Goal: Information Seeking & Learning: Check status

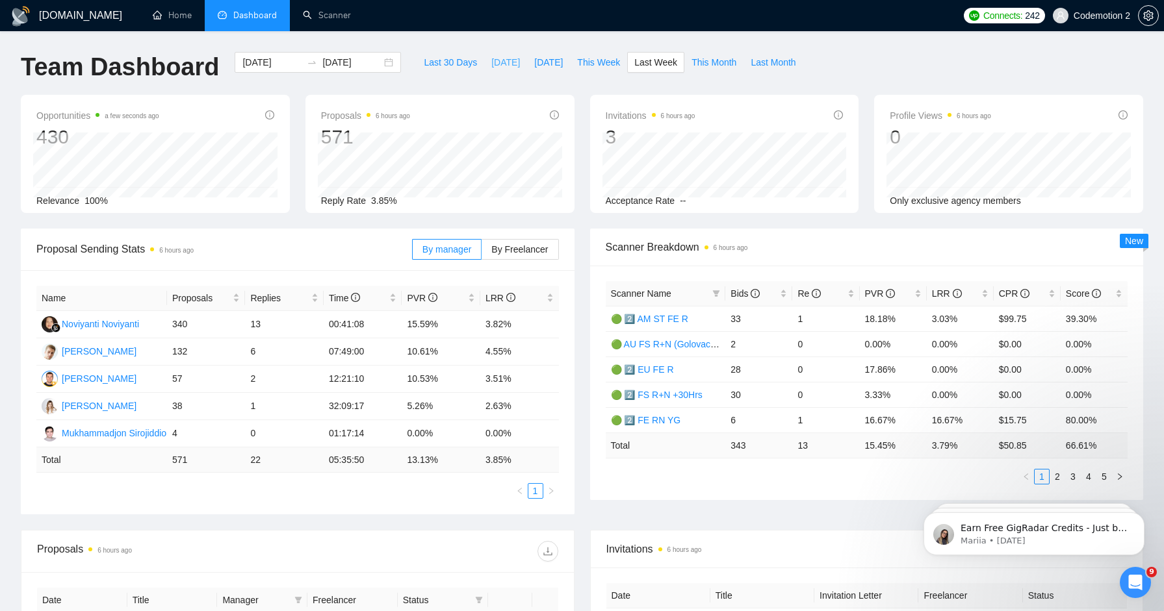
click at [498, 60] on span "[DATE]" at bounding box center [505, 62] width 29 height 14
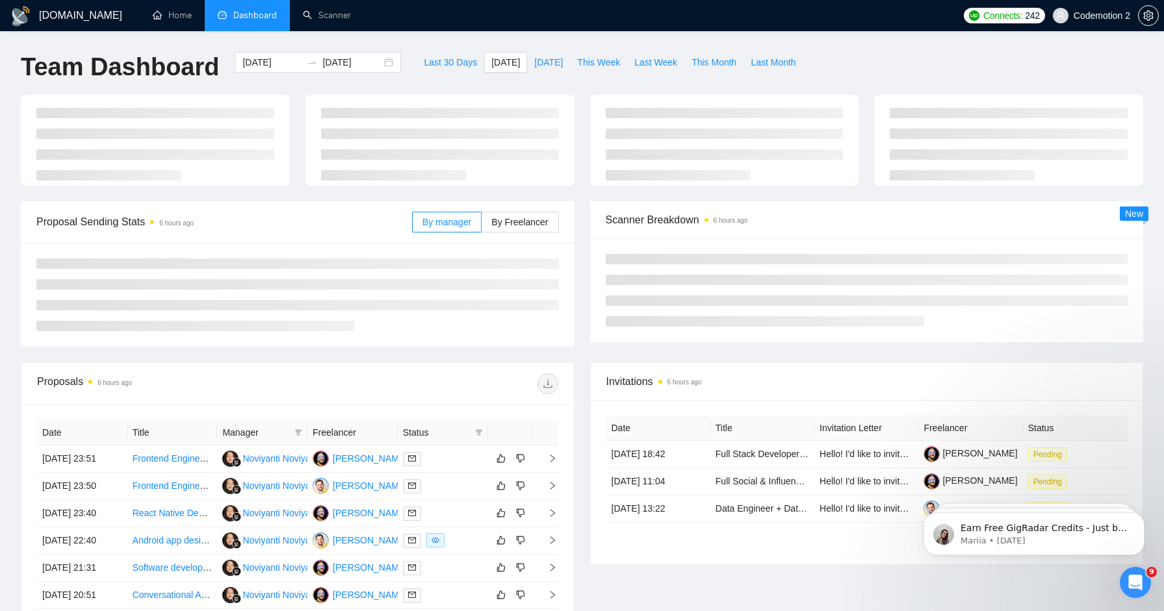
type input "[DATE]"
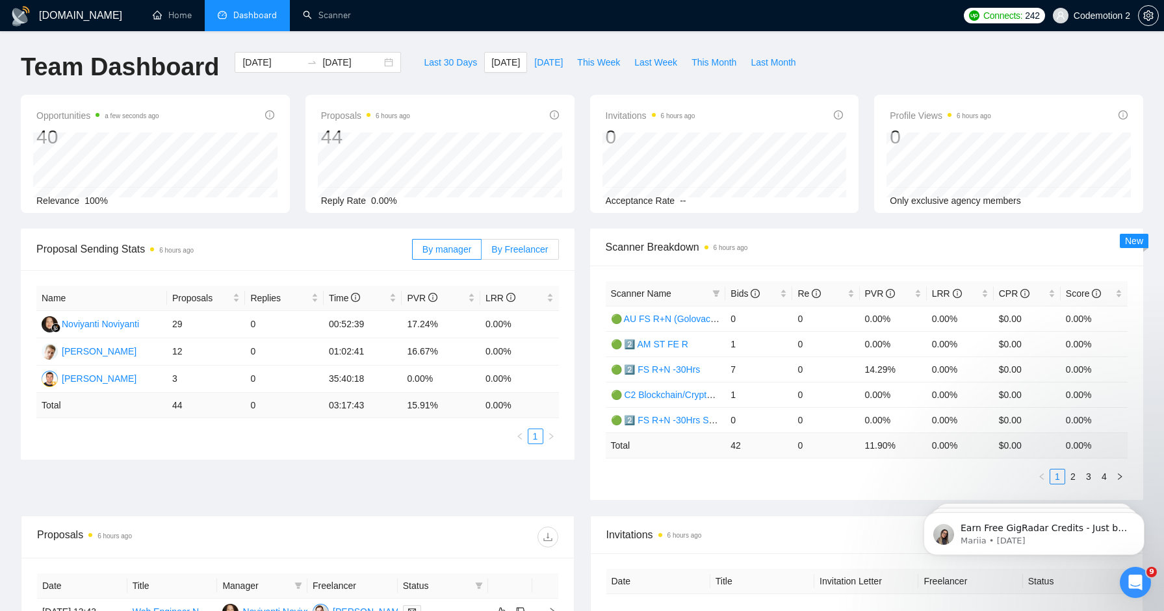
click at [518, 248] on span "By Freelancer" at bounding box center [519, 249] width 57 height 10
click at [481, 253] on input "By Freelancer" at bounding box center [481, 253] width 0 height 0
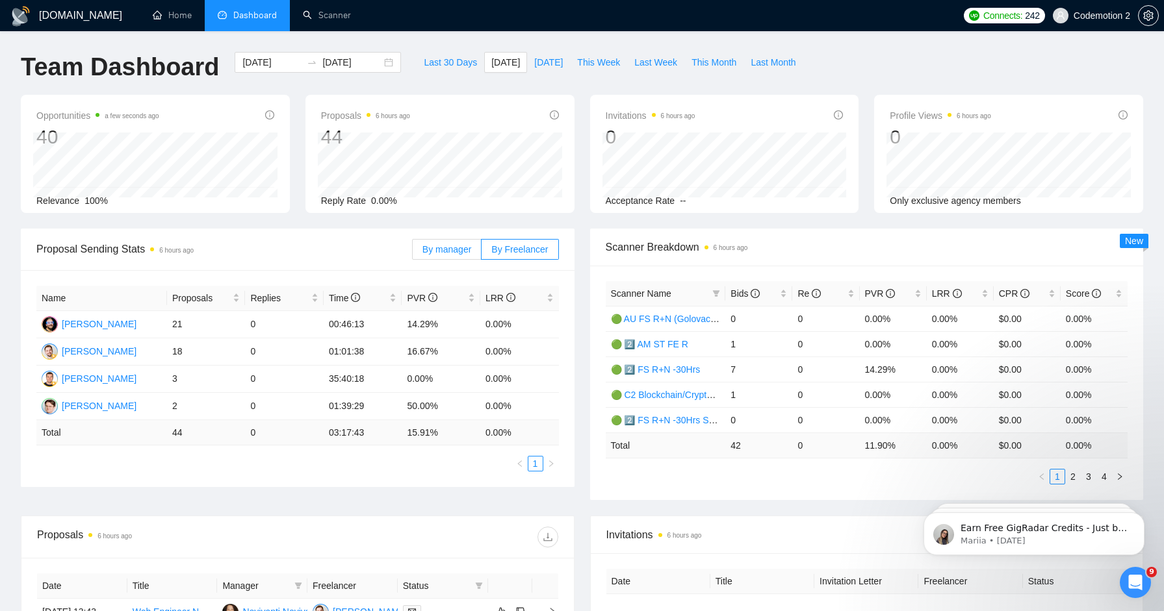
click at [439, 253] on span "By manager" at bounding box center [446, 249] width 49 height 10
click at [413, 253] on input "By manager" at bounding box center [413, 253] width 0 height 0
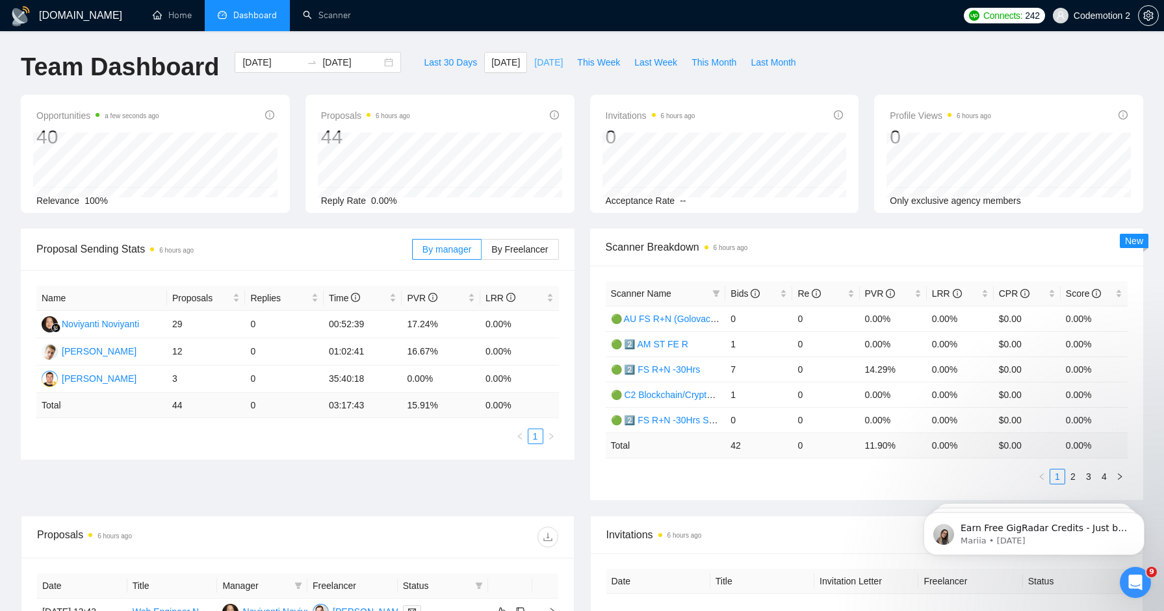
click at [534, 66] on span "[DATE]" at bounding box center [548, 62] width 29 height 14
type input "[DATE]"
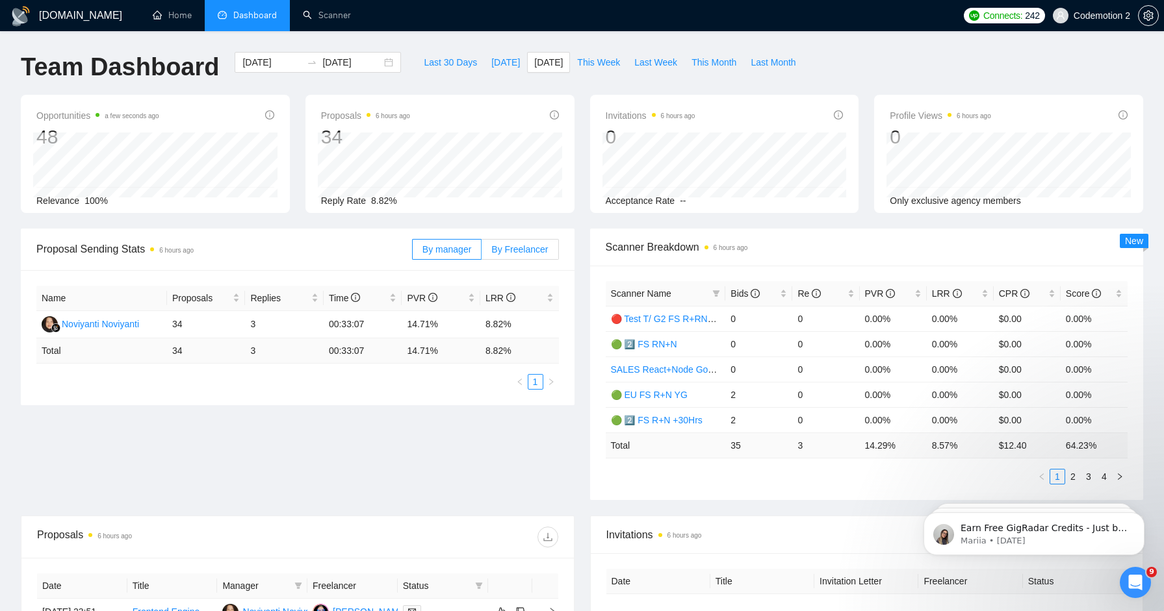
click at [517, 254] on span "By Freelancer" at bounding box center [519, 249] width 57 height 10
click at [481, 253] on input "By Freelancer" at bounding box center [481, 253] width 0 height 0
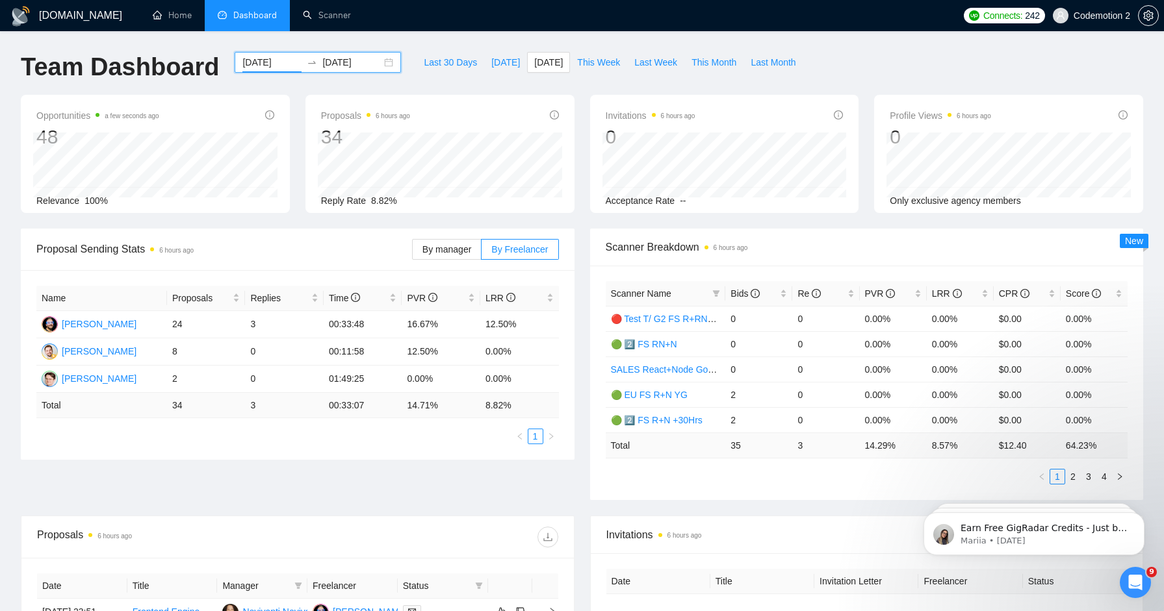
click at [264, 59] on input "[DATE]" at bounding box center [271, 62] width 59 height 14
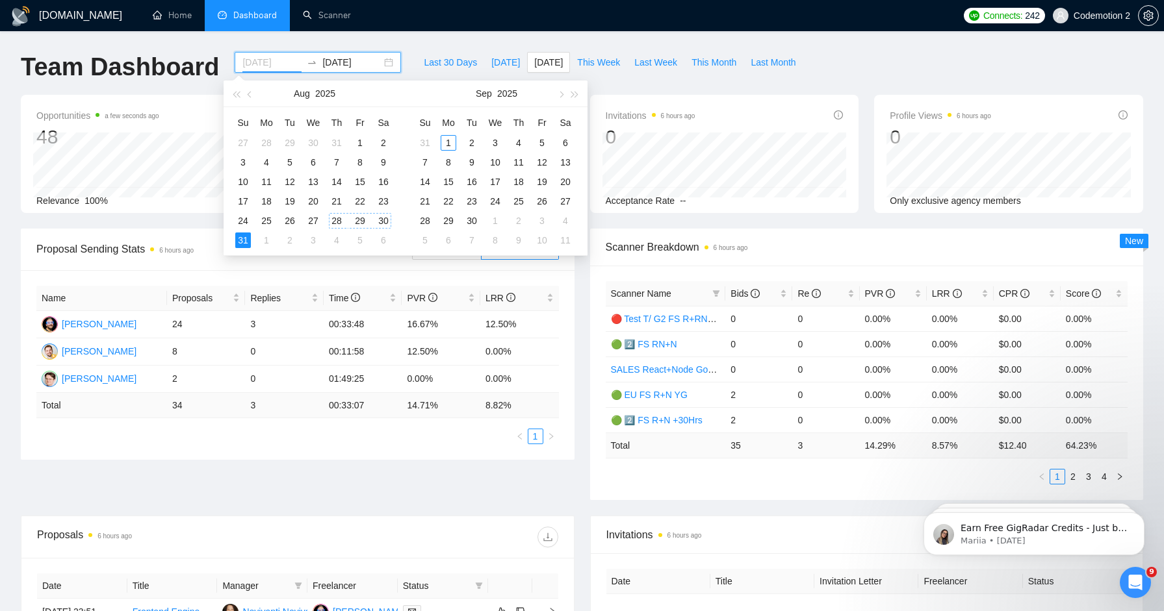
type input "[DATE]"
click at [335, 219] on div "28" at bounding box center [337, 221] width 16 height 16
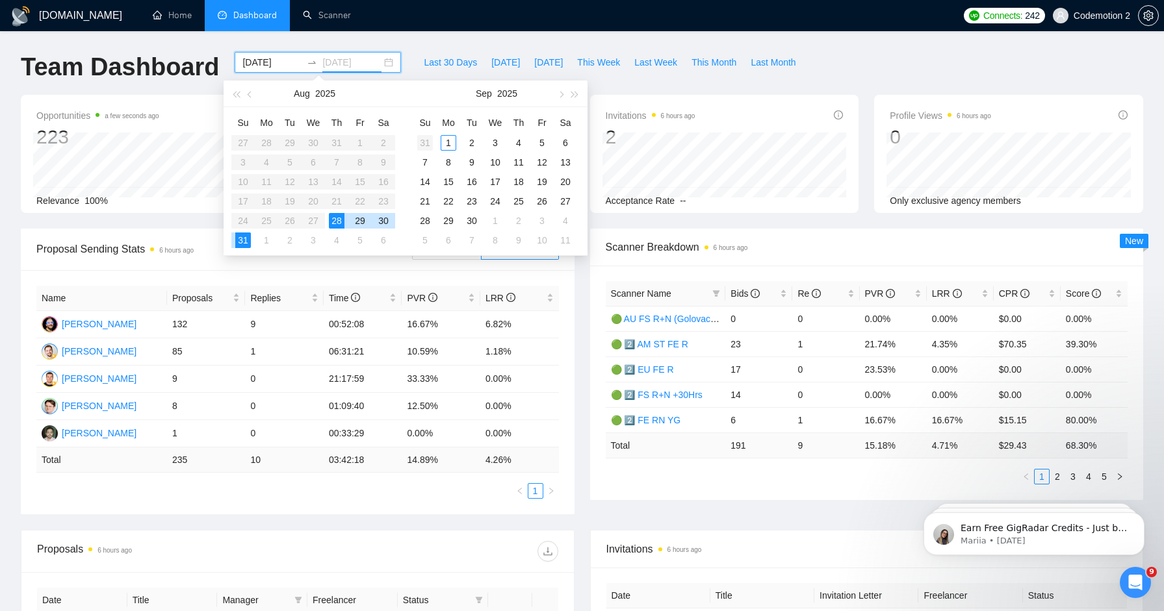
type input "[DATE]"
click at [243, 241] on div "31" at bounding box center [243, 241] width 16 height 16
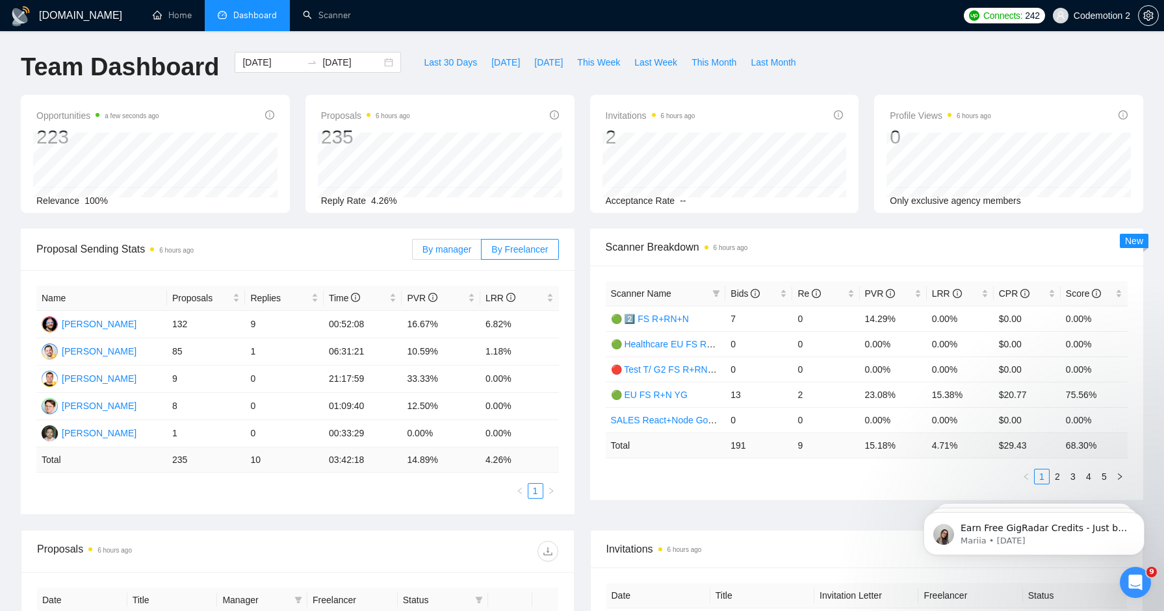
click at [443, 250] on span "By manager" at bounding box center [446, 249] width 49 height 10
click at [413, 253] on input "By manager" at bounding box center [413, 253] width 0 height 0
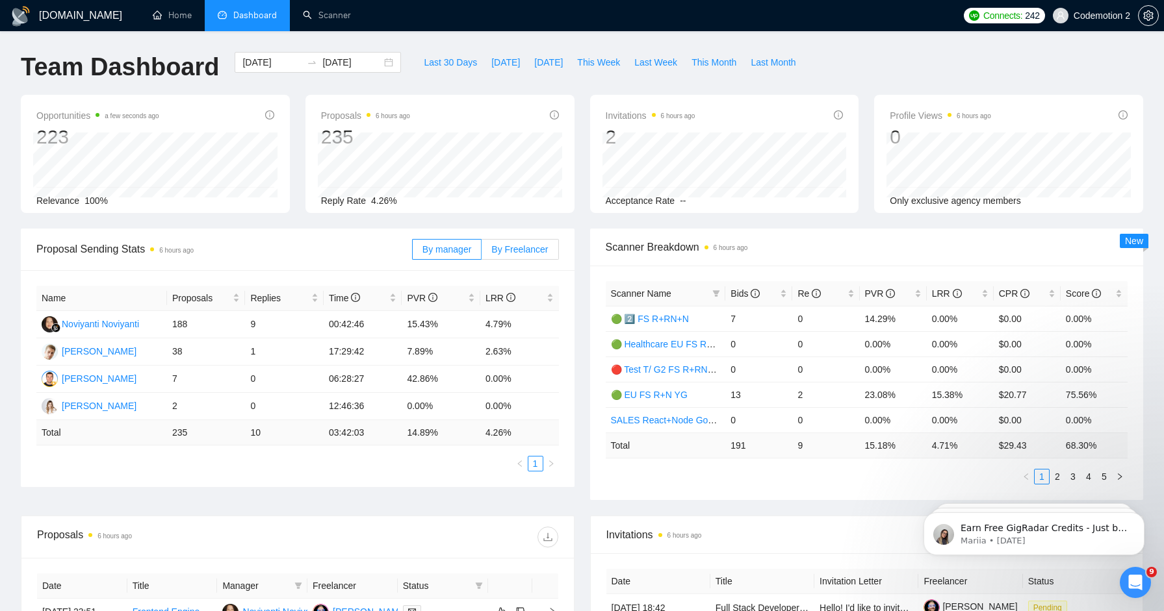
click at [493, 250] on span "By Freelancer" at bounding box center [519, 249] width 57 height 10
click at [481, 253] on input "By Freelancer" at bounding box center [481, 253] width 0 height 0
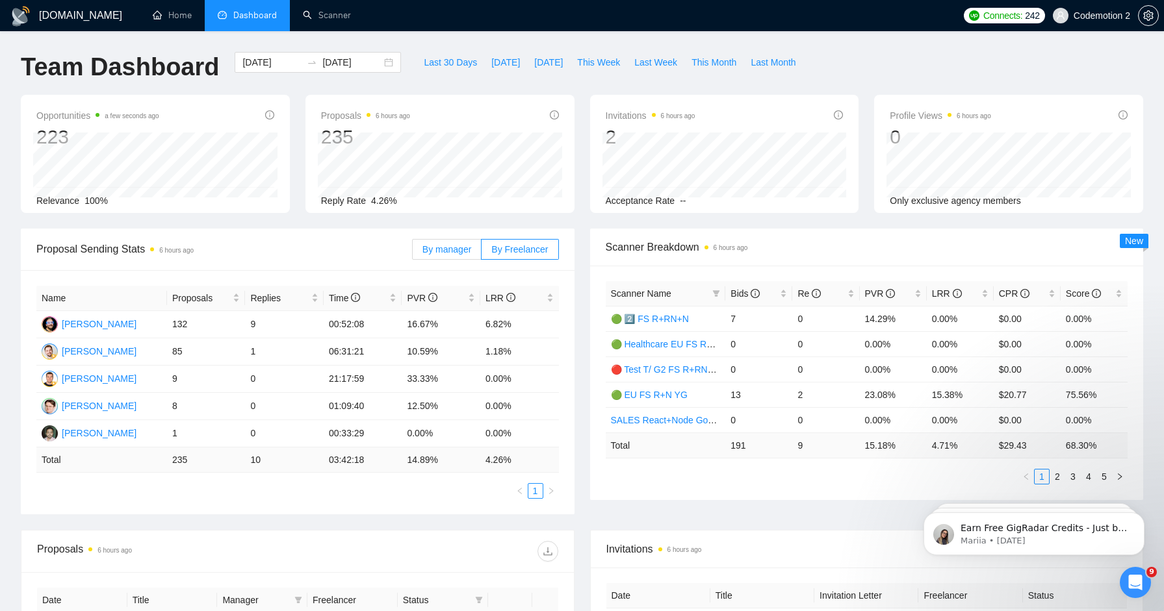
click at [451, 242] on label "By manager" at bounding box center [447, 249] width 70 height 21
click at [413, 253] on input "By manager" at bounding box center [413, 253] width 0 height 0
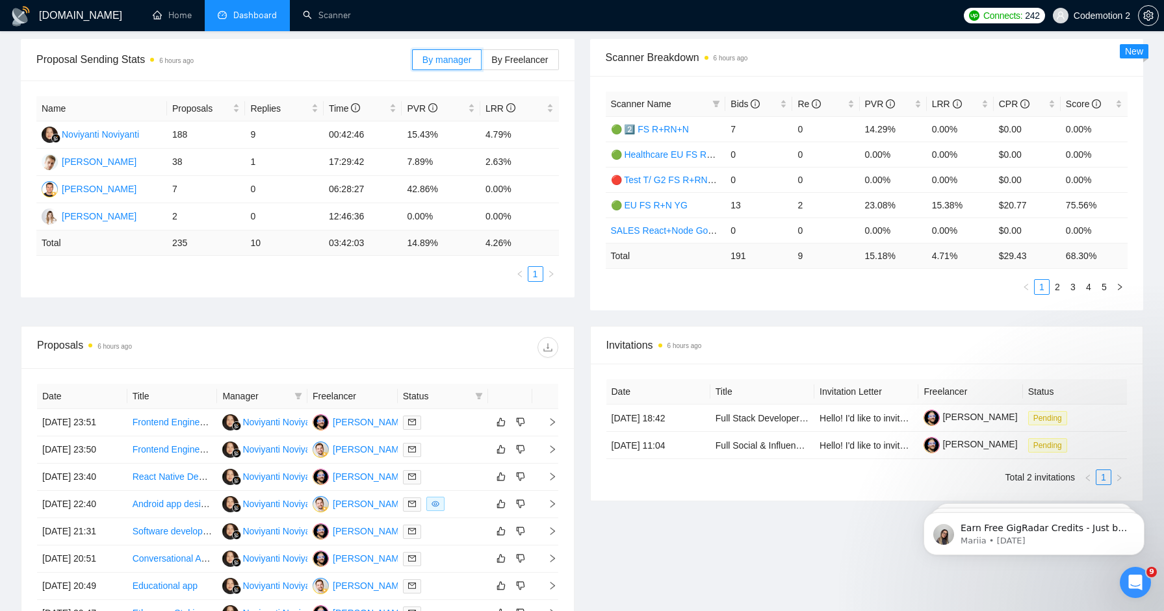
scroll to position [115, 0]
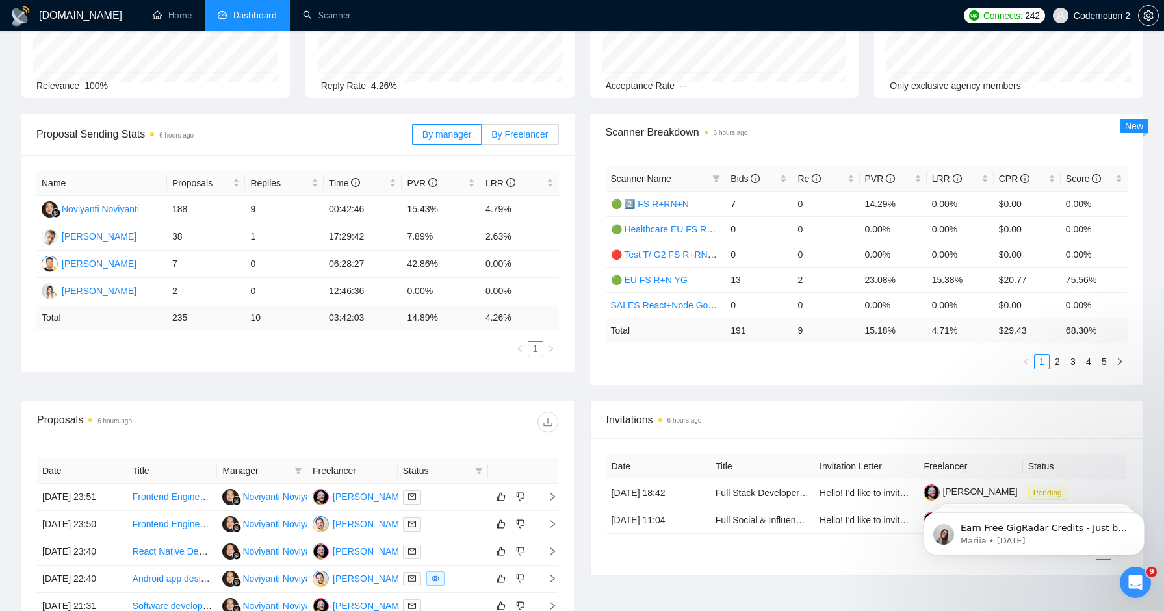
click at [530, 137] on span "By Freelancer" at bounding box center [519, 134] width 57 height 10
click at [481, 138] on input "By Freelancer" at bounding box center [481, 138] width 0 height 0
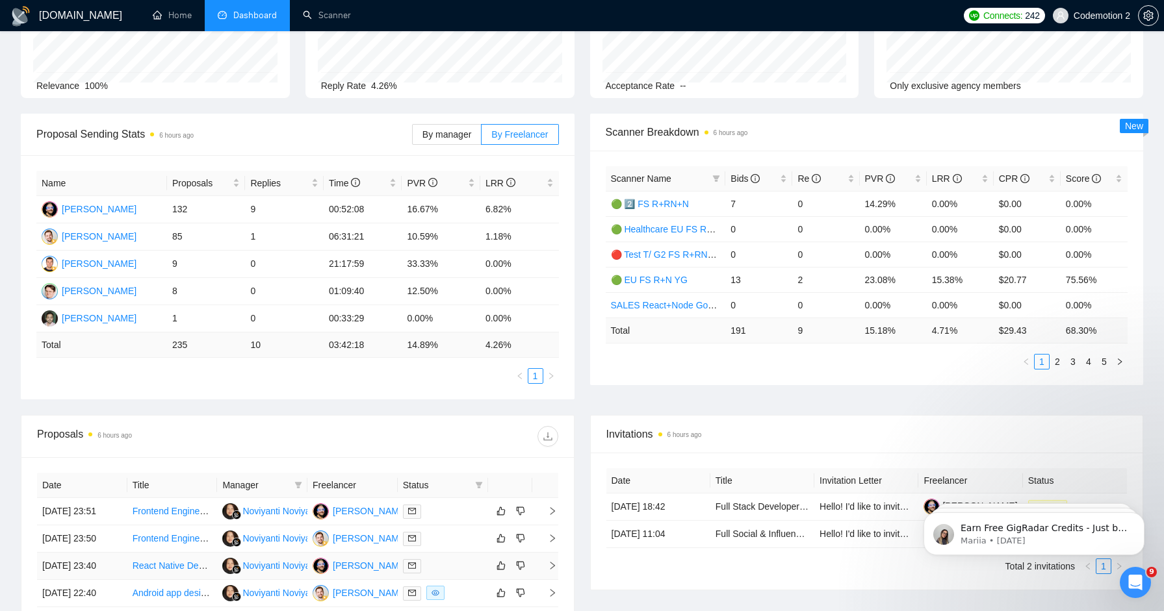
scroll to position [0, 0]
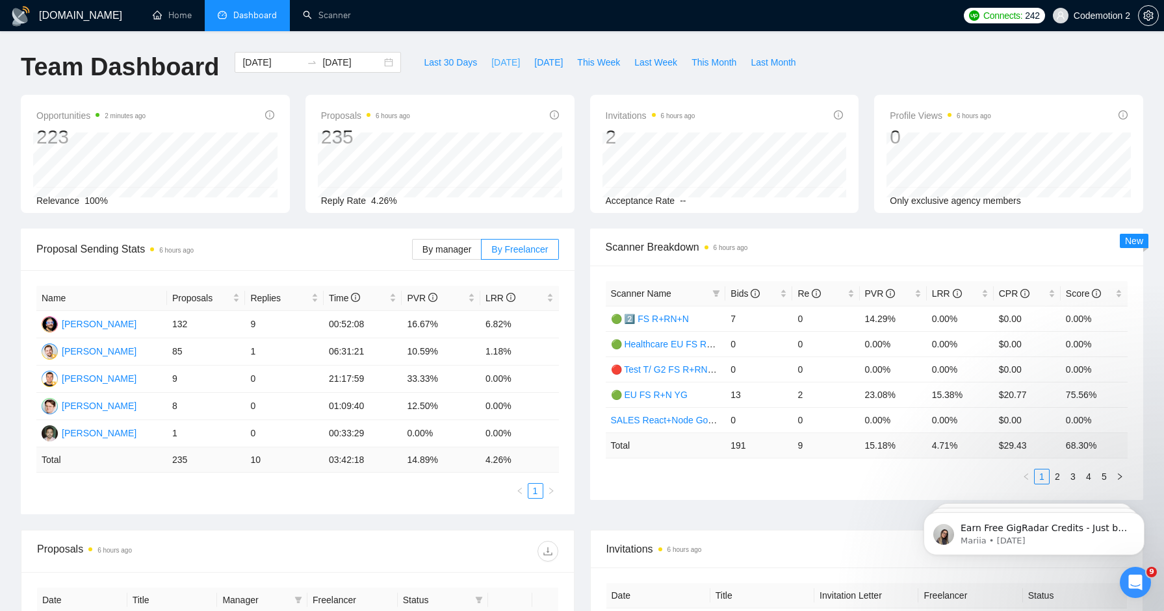
click at [496, 60] on span "[DATE]" at bounding box center [505, 62] width 29 height 14
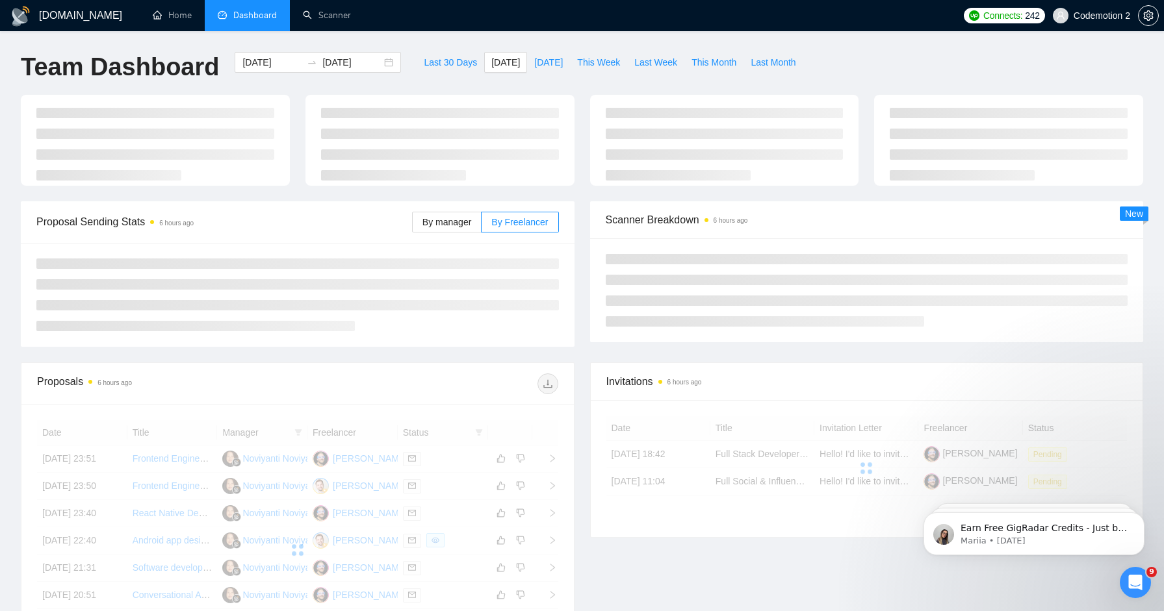
type input "[DATE]"
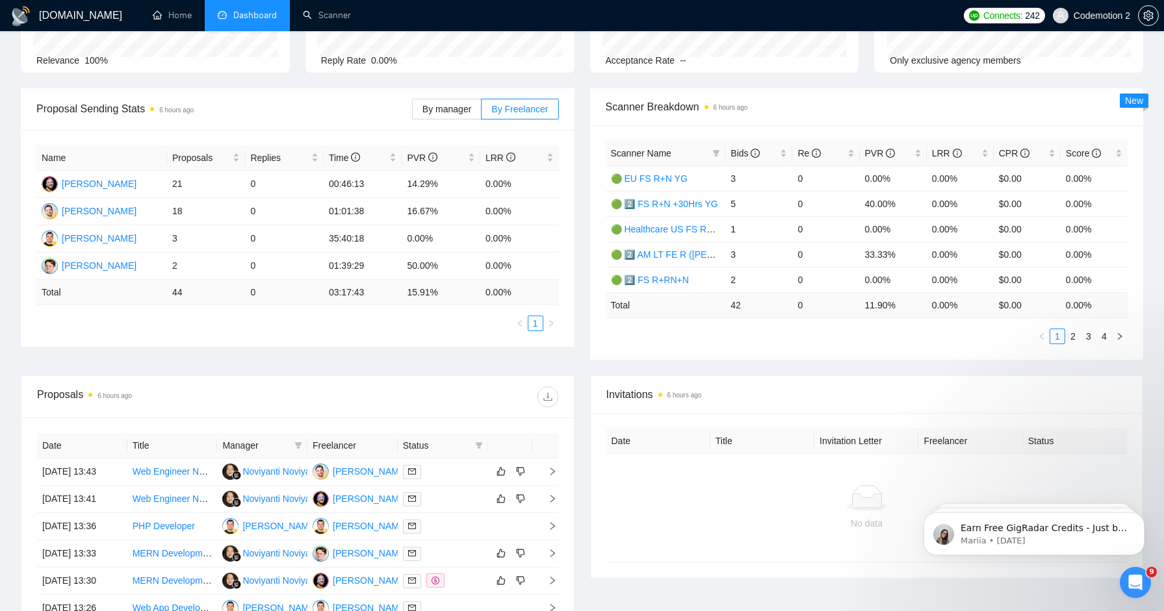
scroll to position [190, 0]
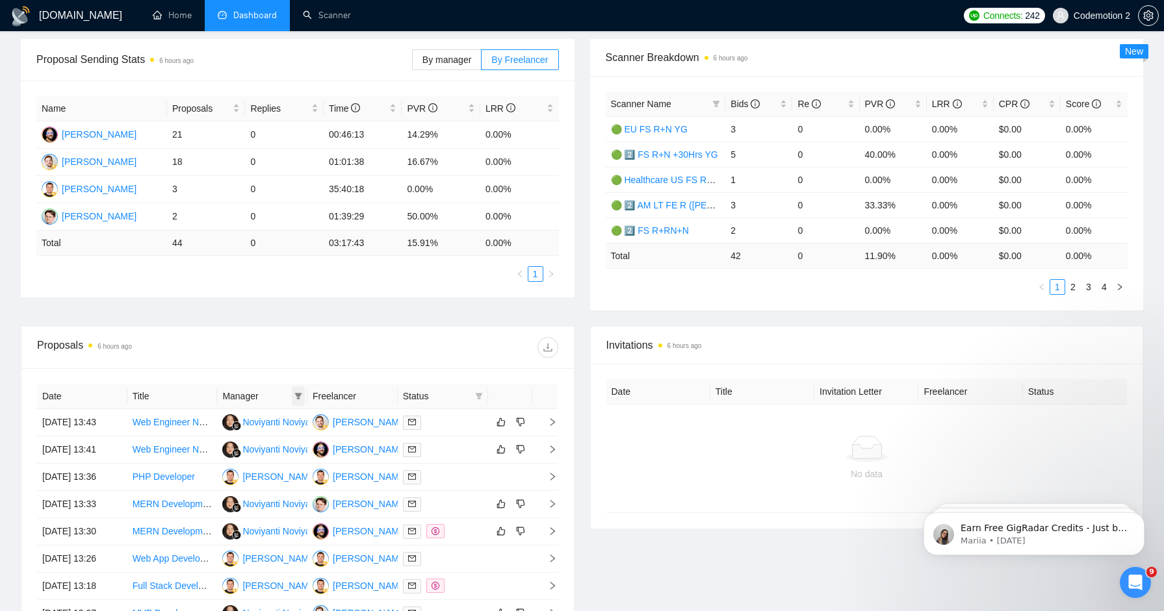
click at [298, 396] on icon "filter" at bounding box center [298, 396] width 7 height 6
click at [193, 464] on input "checkbox" at bounding box center [193, 462] width 10 height 10
click at [419, 343] on div at bounding box center [428, 347] width 261 height 21
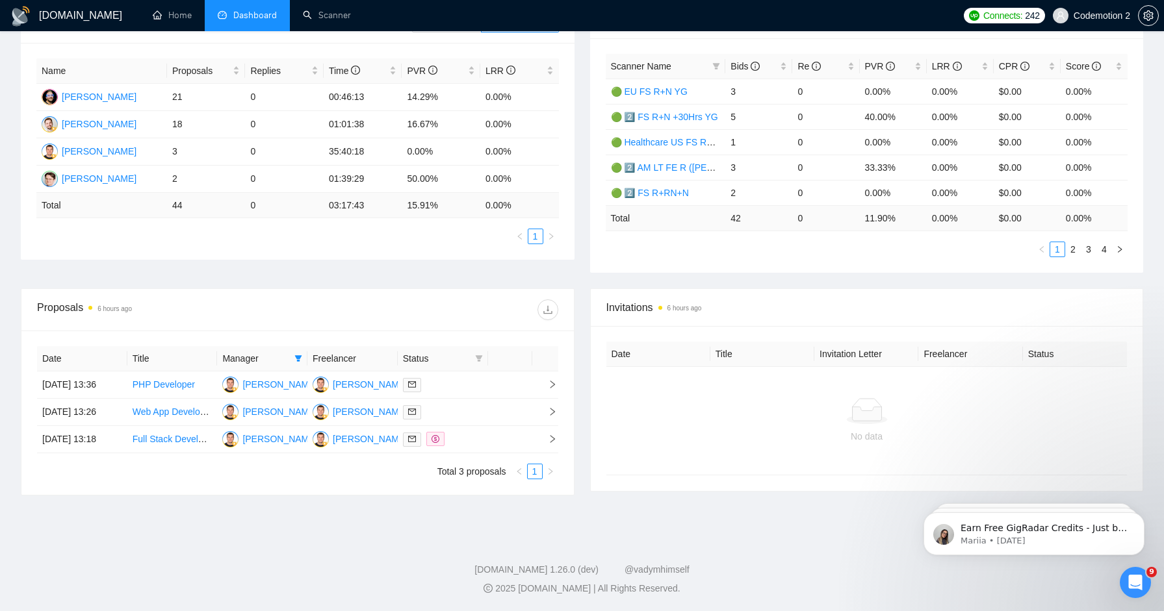
scroll to position [264, 0]
click at [548, 435] on icon "right" at bounding box center [552, 439] width 9 height 9
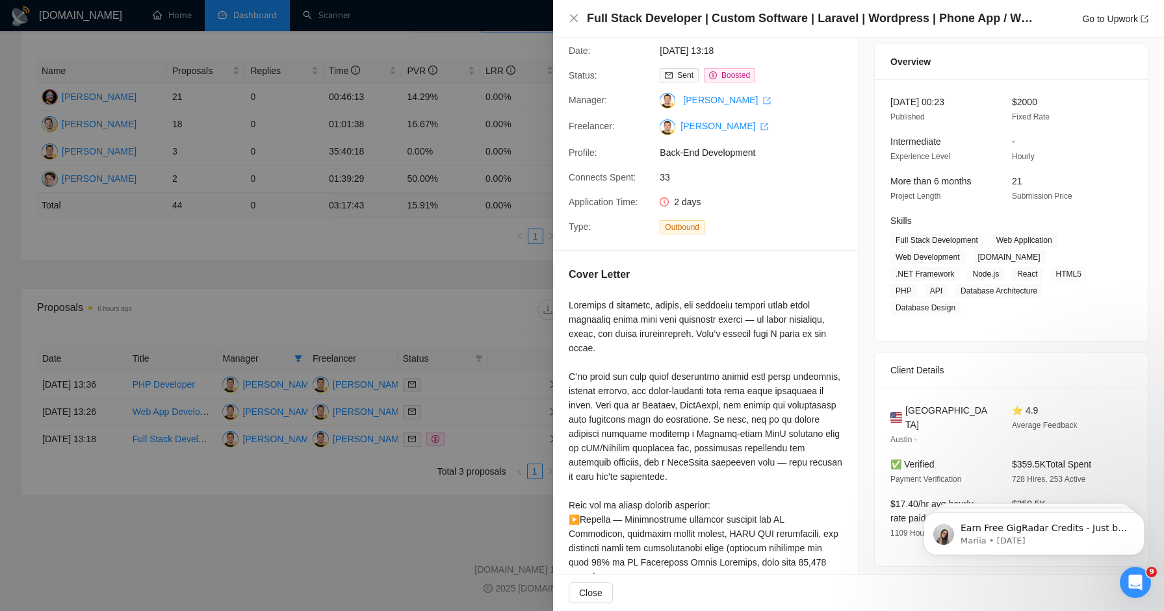
scroll to position [0, 0]
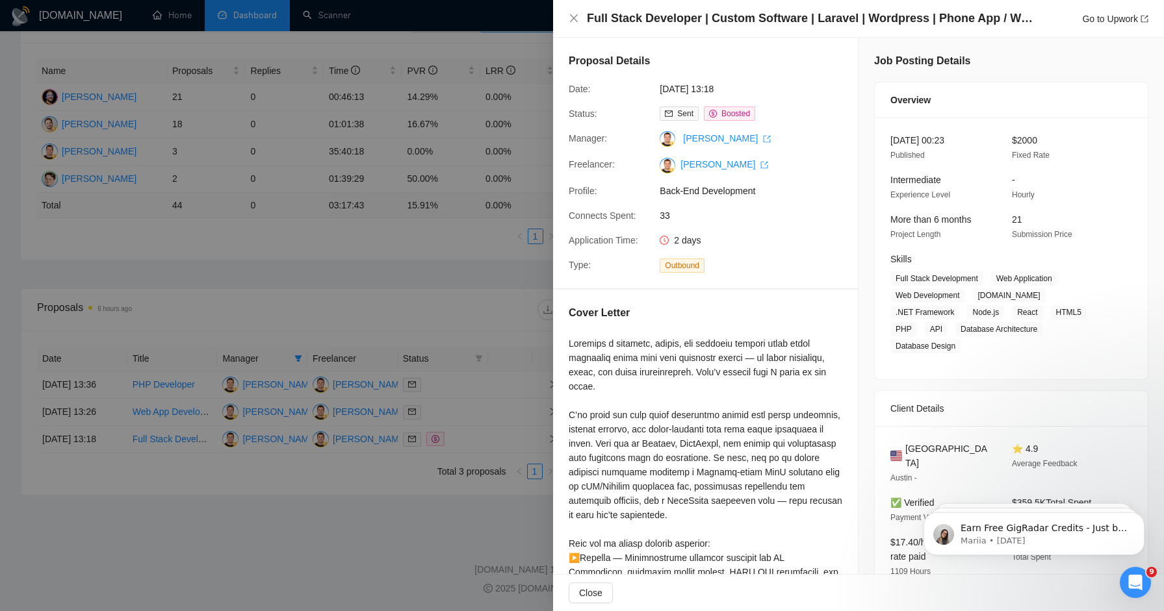
click at [341, 473] on div at bounding box center [582, 305] width 1164 height 611
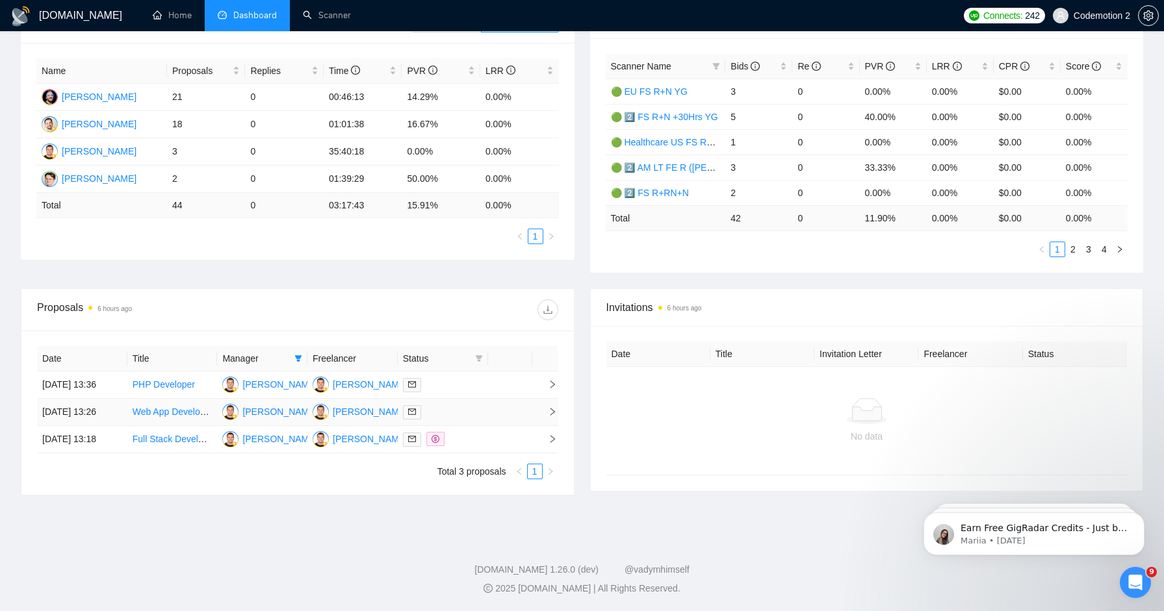
click at [514, 399] on td at bounding box center [510, 412] width 44 height 27
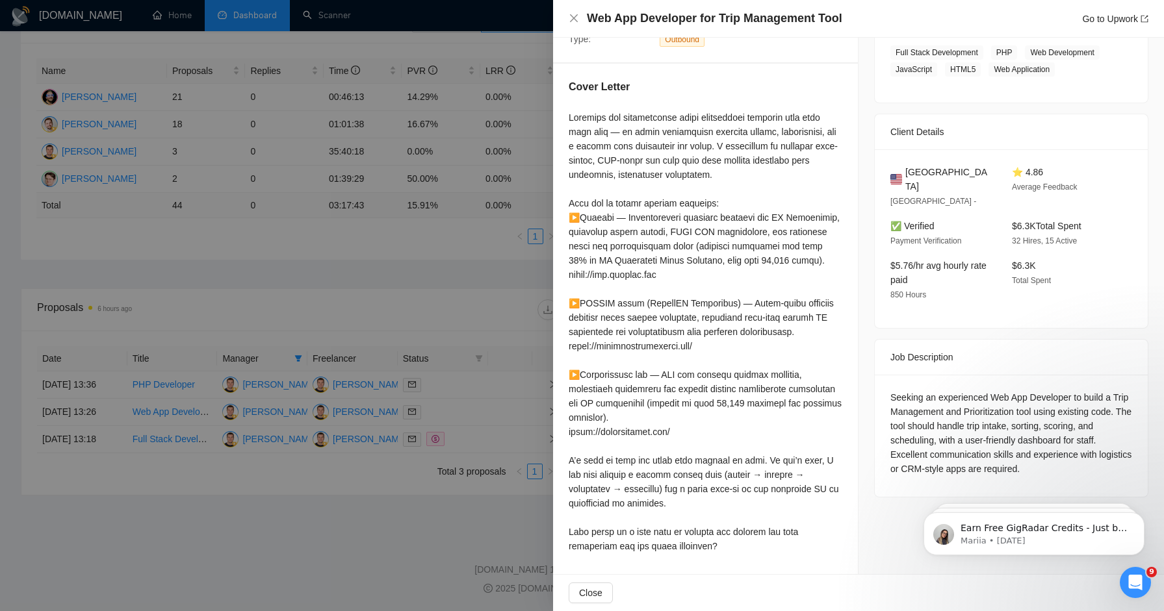
scroll to position [240, 0]
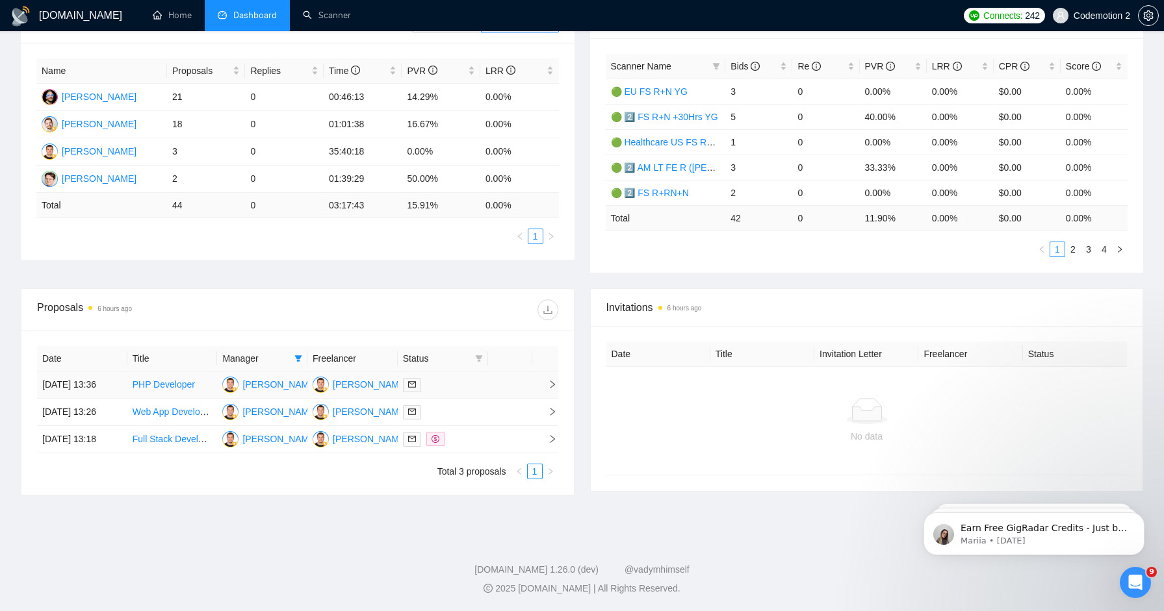
click at [459, 378] on div at bounding box center [443, 385] width 80 height 15
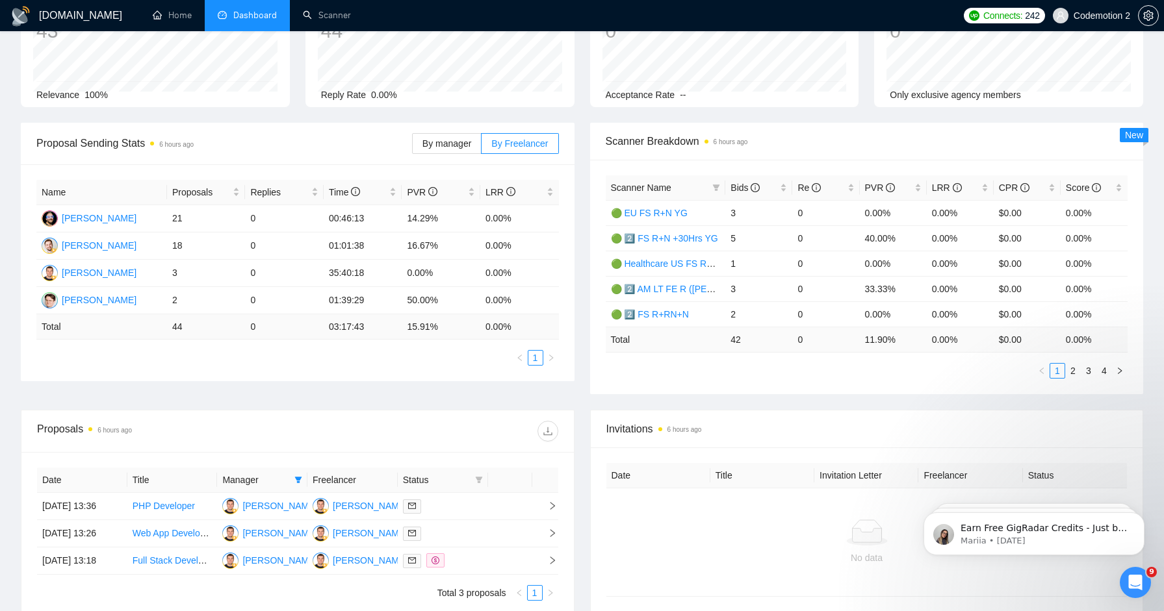
scroll to position [176, 0]
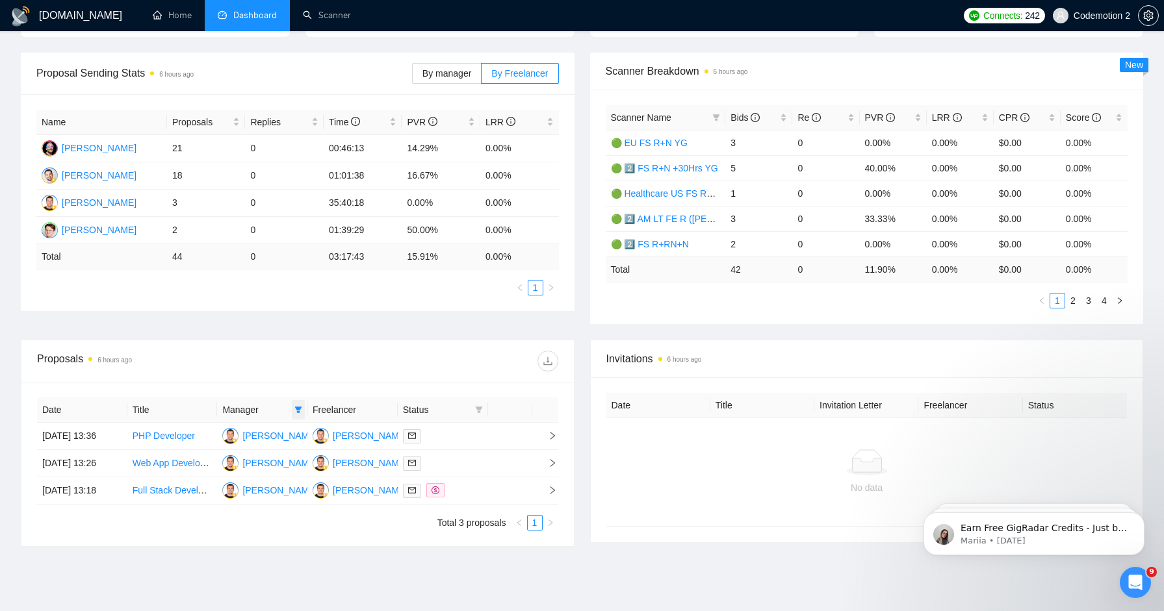
click at [296, 410] on icon "filter" at bounding box center [298, 410] width 8 height 8
click at [194, 477] on input "checkbox" at bounding box center [193, 476] width 10 height 10
checkbox input "false"
click at [379, 546] on div "Date Title Manager Freelancer Status [DATE] 13:36 PHP Developer [PERSON_NAME] […" at bounding box center [297, 464] width 552 height 164
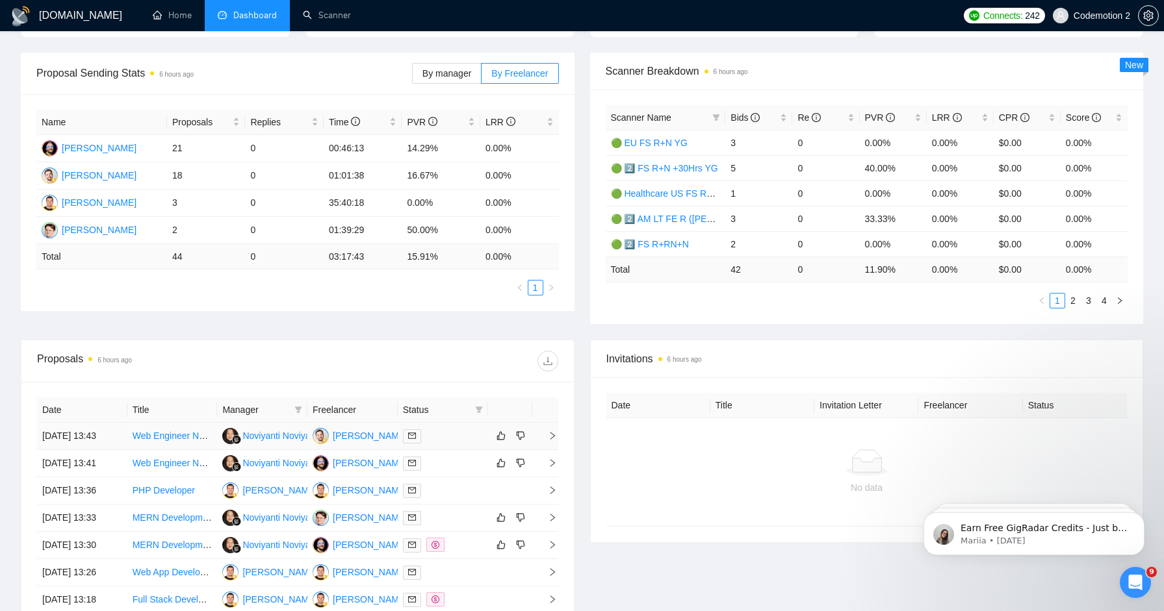
click at [467, 441] on div at bounding box center [443, 436] width 80 height 15
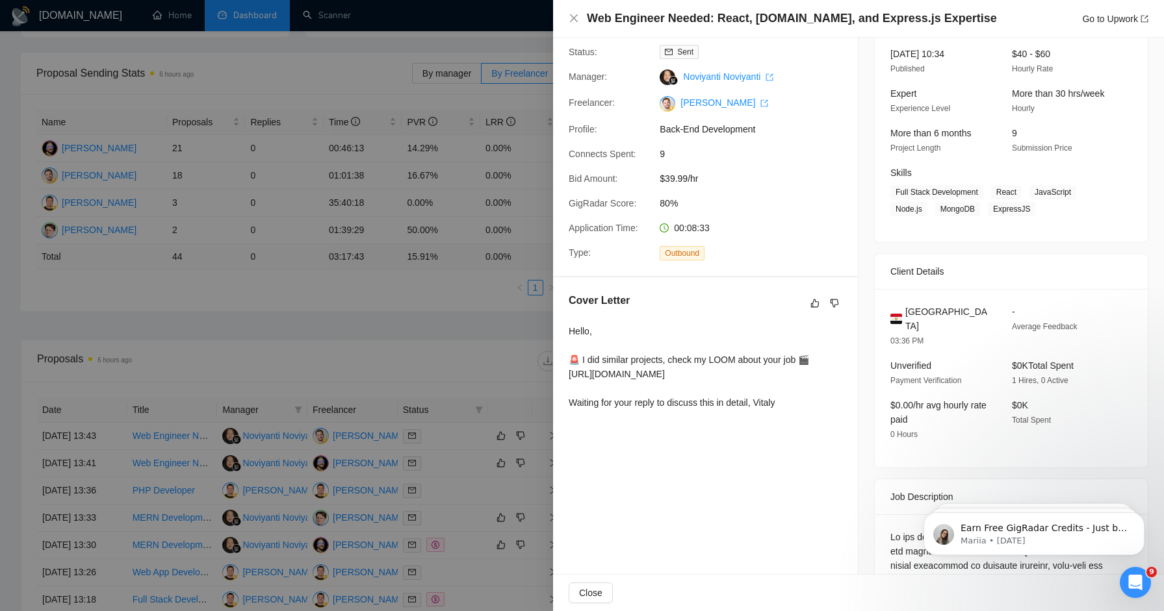
scroll to position [8, 0]
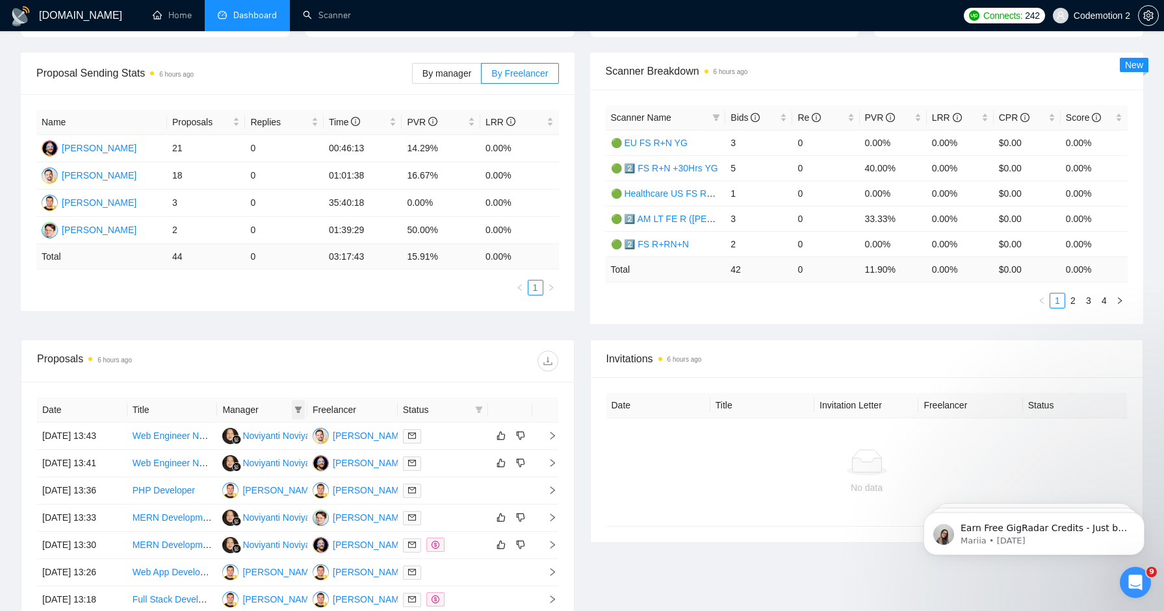
click at [298, 411] on icon "filter" at bounding box center [298, 410] width 7 height 6
click at [194, 454] on input "checkbox" at bounding box center [193, 455] width 10 height 10
checkbox input "true"
click at [455, 360] on div at bounding box center [428, 361] width 261 height 21
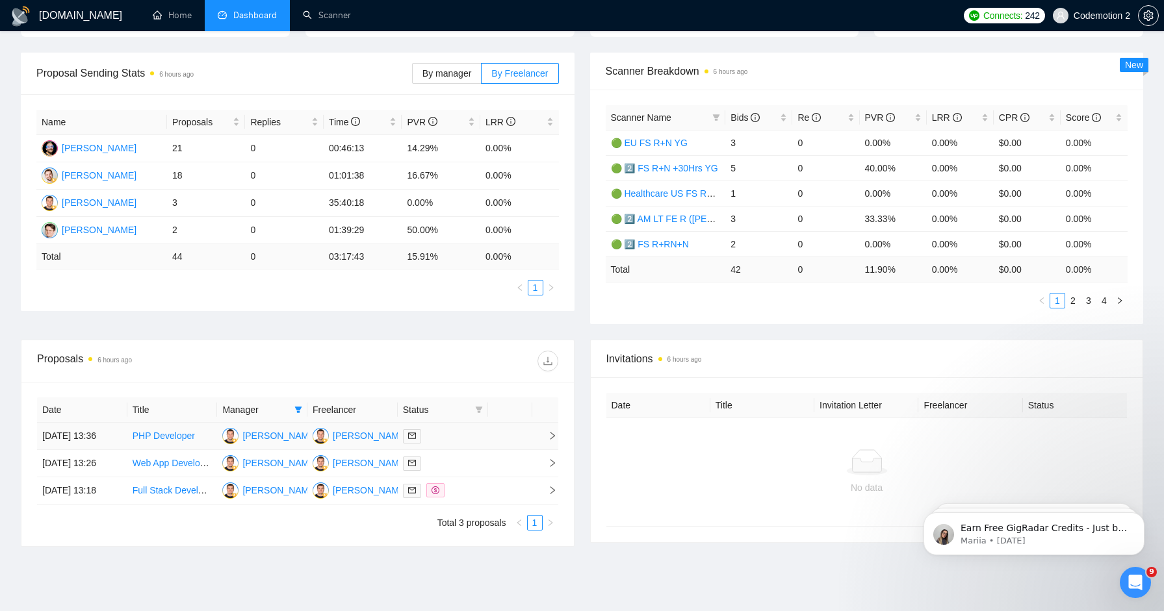
click at [513, 444] on td at bounding box center [510, 436] width 44 height 27
click at [503, 505] on td at bounding box center [510, 491] width 44 height 27
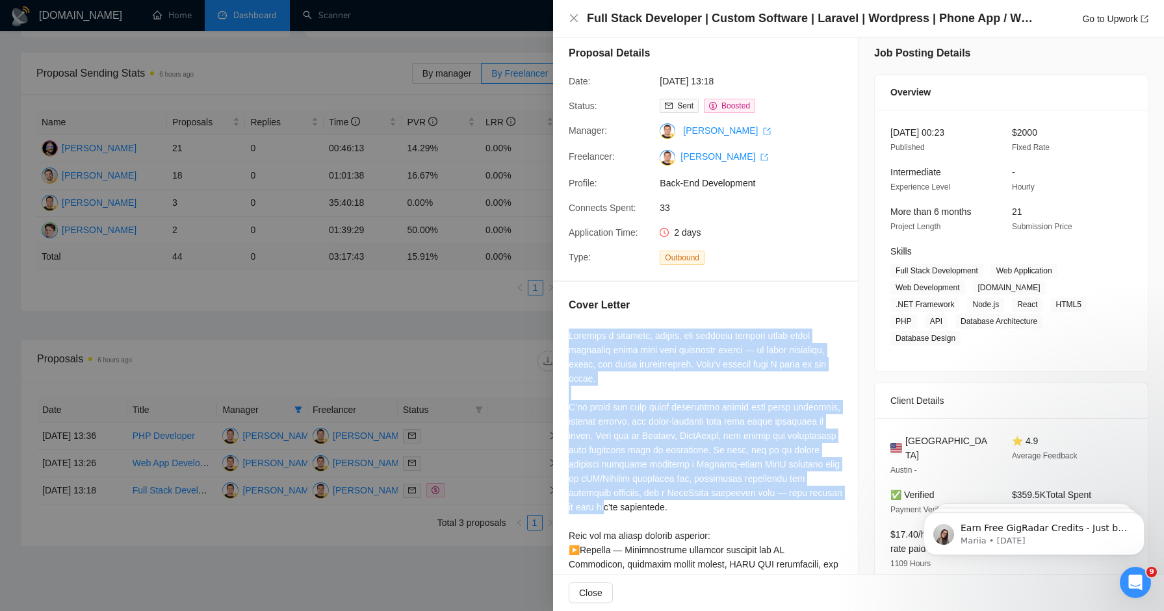
drag, startPoint x: 569, startPoint y: 334, endPoint x: 690, endPoint y: 505, distance: 209.7
click at [690, 505] on div at bounding box center [706, 607] width 274 height 557
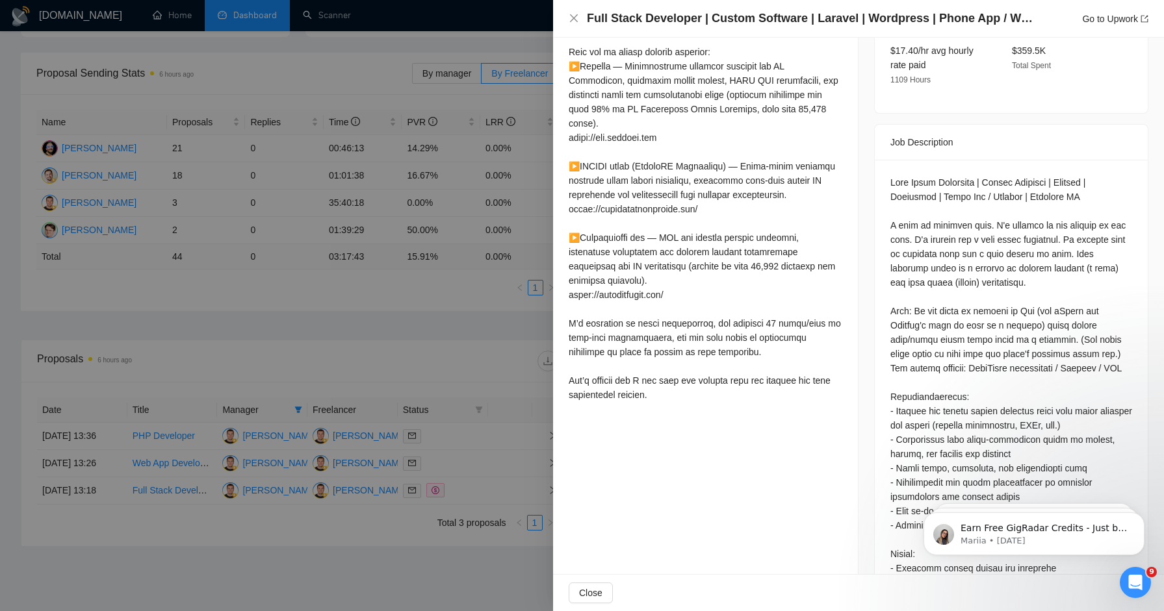
scroll to position [493, 0]
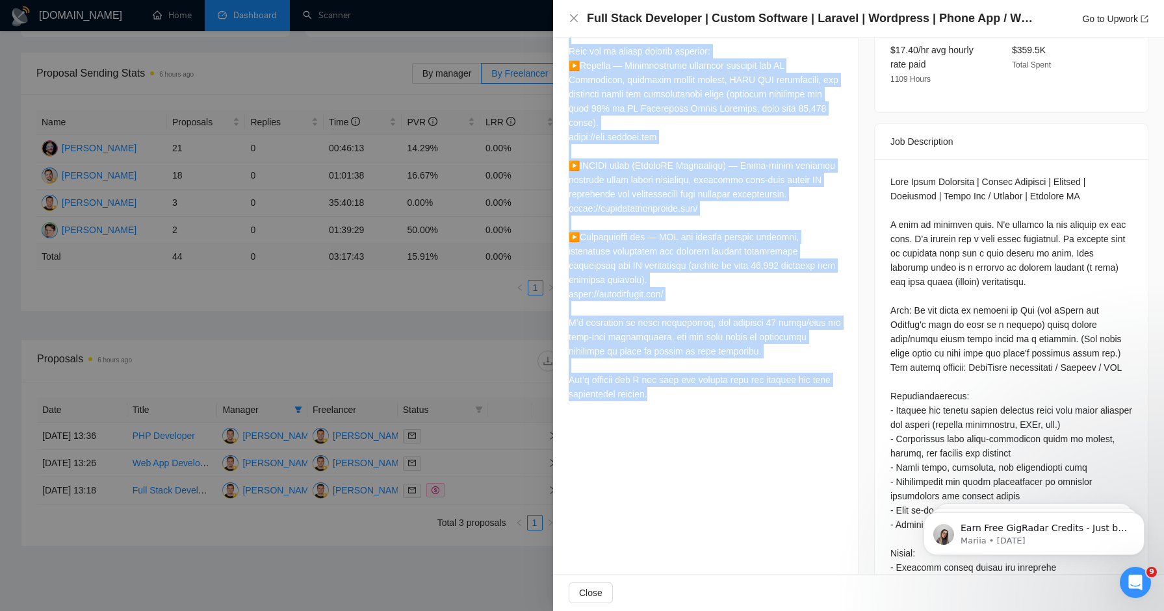
click at [660, 395] on div at bounding box center [706, 122] width 274 height 557
copy div "Loremips d sitametc, adipis, eli seddoeiu tempori utlab etdol magnaaliq enima m…"
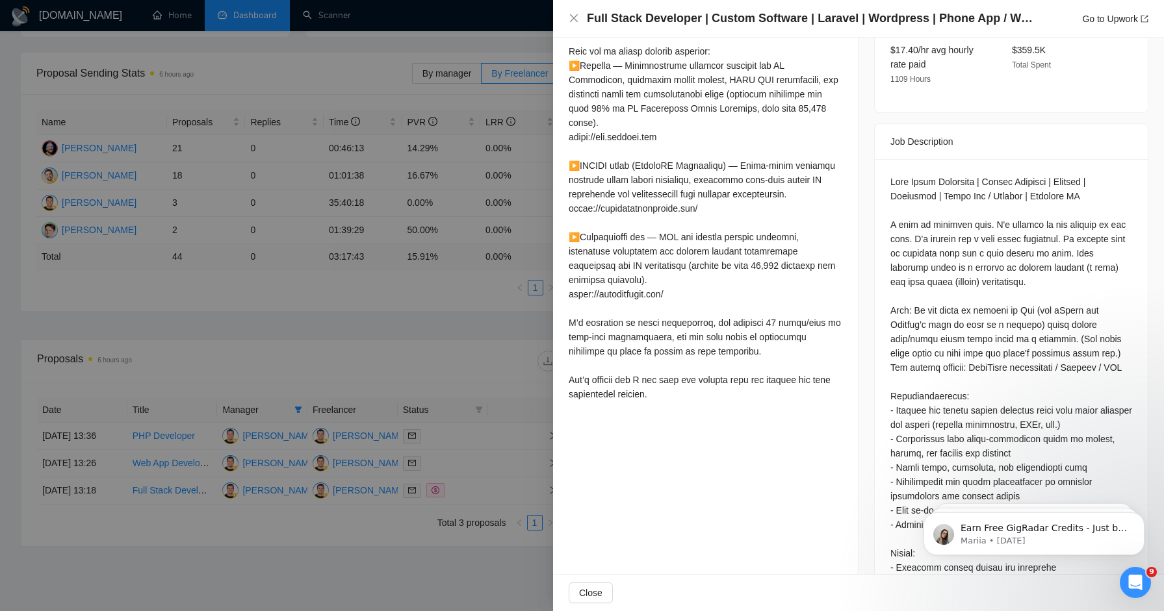
click at [376, 366] on div at bounding box center [582, 305] width 1164 height 611
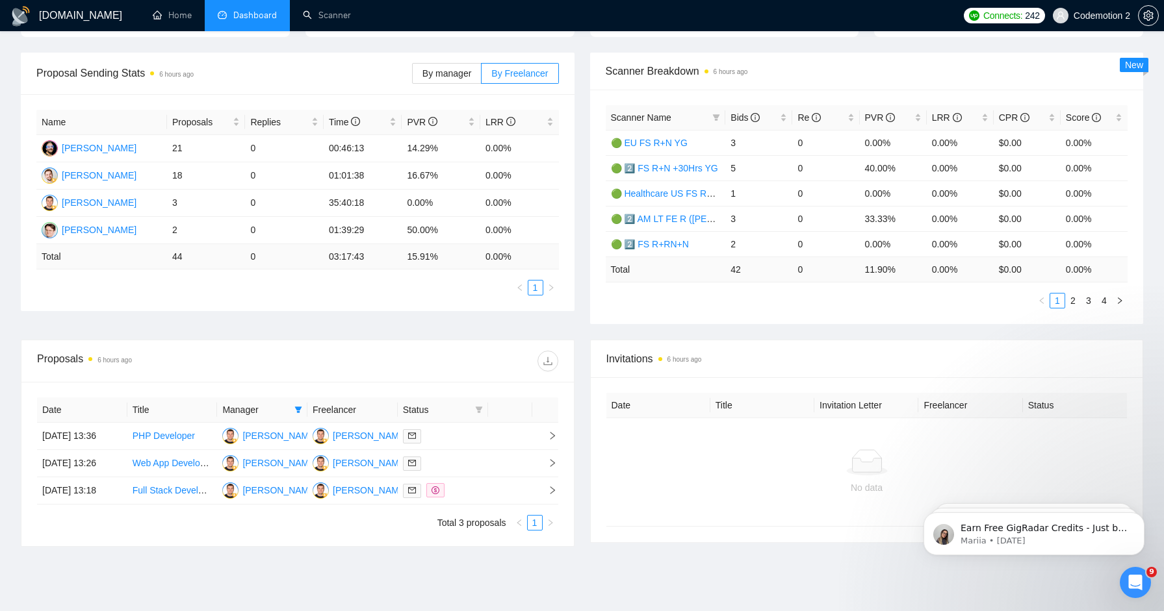
click at [583, 113] on div "Scanner Breakdown 6 hours ago Scanner Name Bids Re PVR LRR CPR Score 🟢 EU FS R+…" at bounding box center [866, 189] width 569 height 272
